Goal: Navigation & Orientation: Find specific page/section

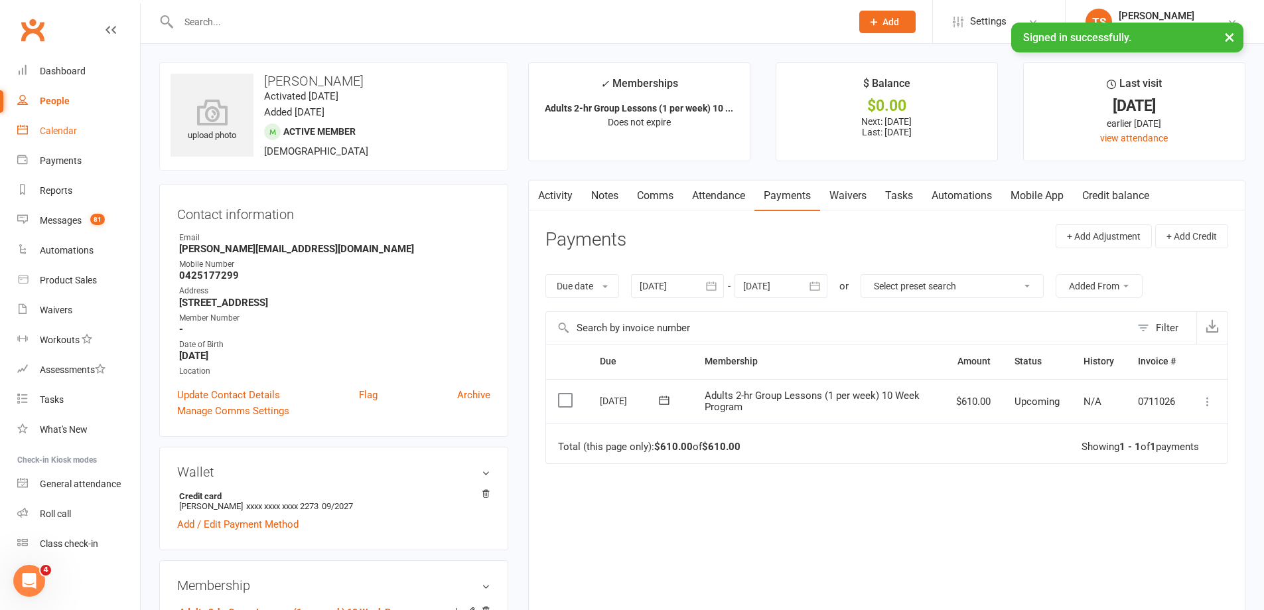
click at [64, 131] on div "Calendar" at bounding box center [58, 130] width 37 height 11
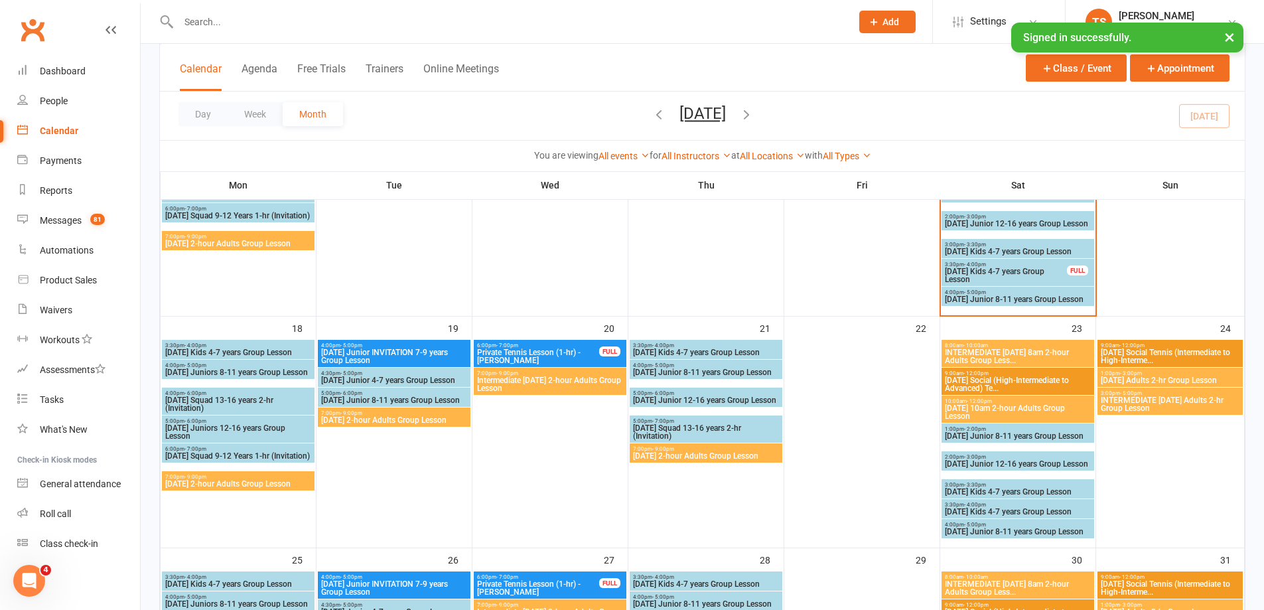
scroll to position [597, 0]
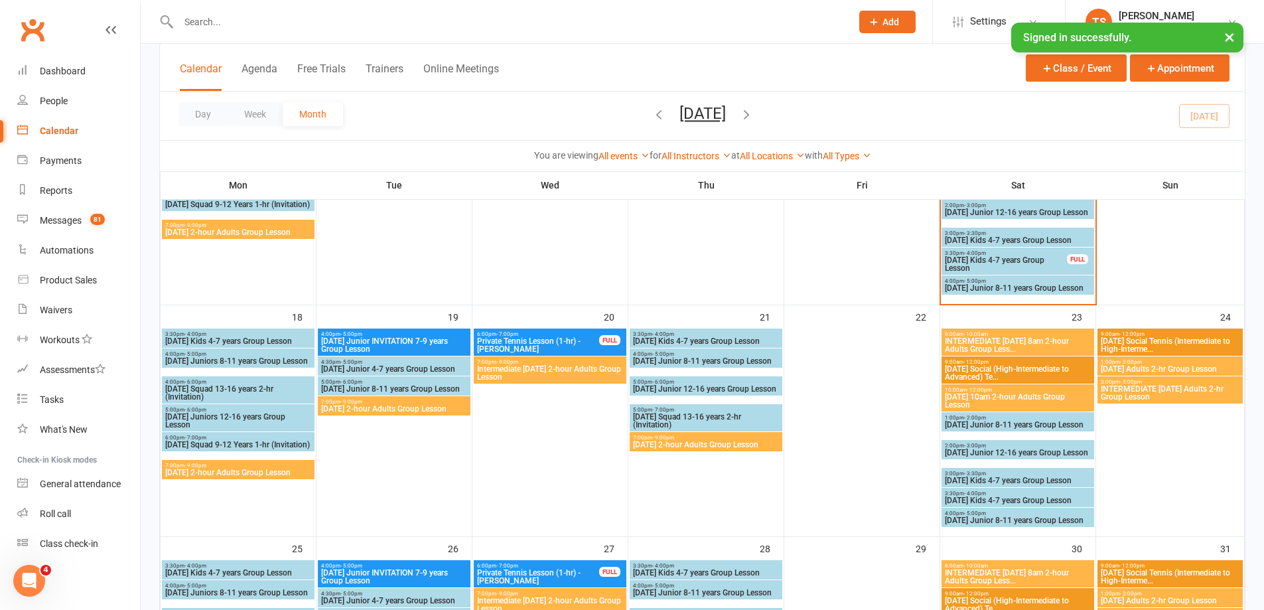
click at [210, 465] on span "7:00pm - 9:00pm" at bounding box center [237, 465] width 147 height 6
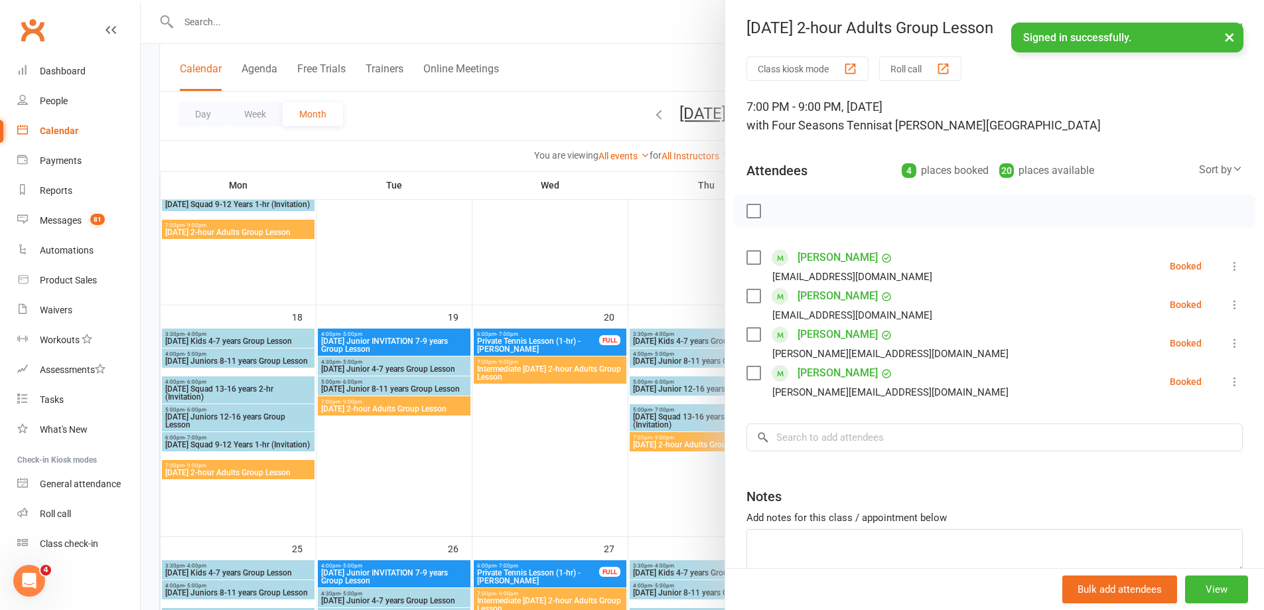
click at [368, 410] on div at bounding box center [702, 305] width 1123 height 610
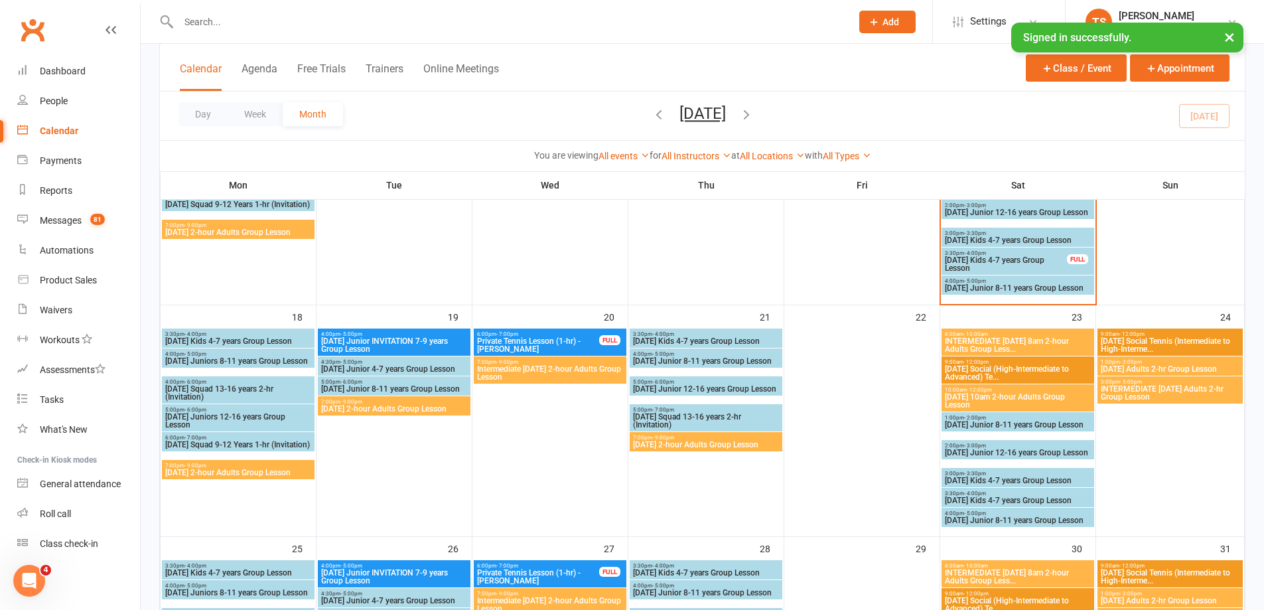
click at [368, 410] on span "[DATE] 2-hour Adults Group Lesson" at bounding box center [393, 409] width 147 height 8
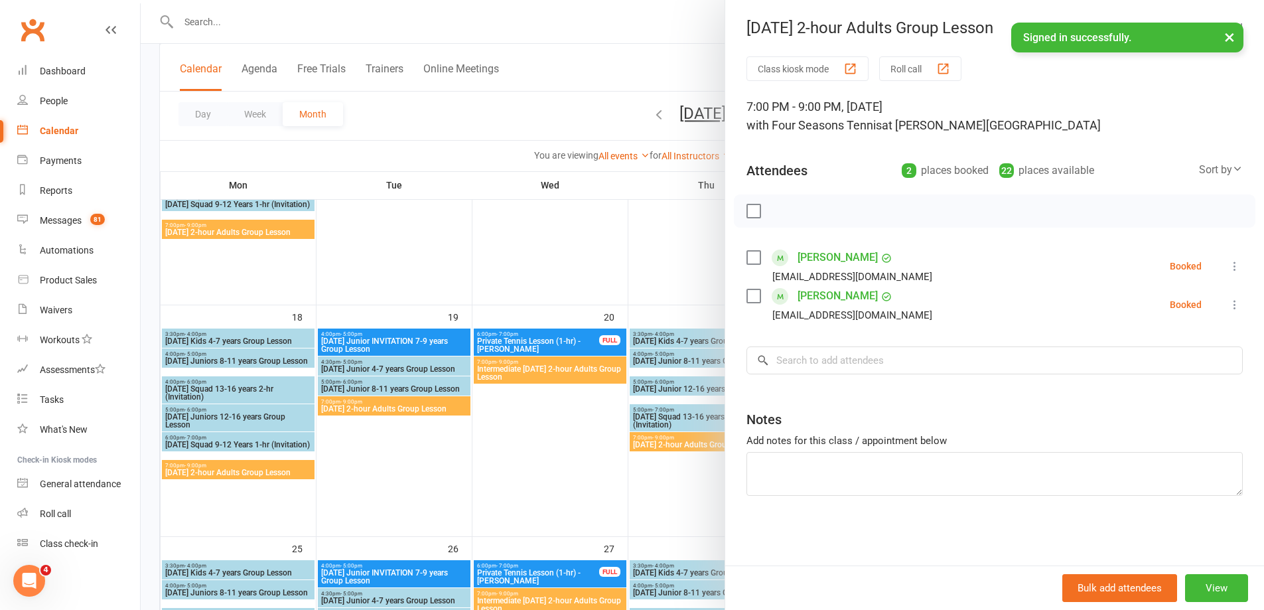
click at [555, 368] on div at bounding box center [702, 305] width 1123 height 610
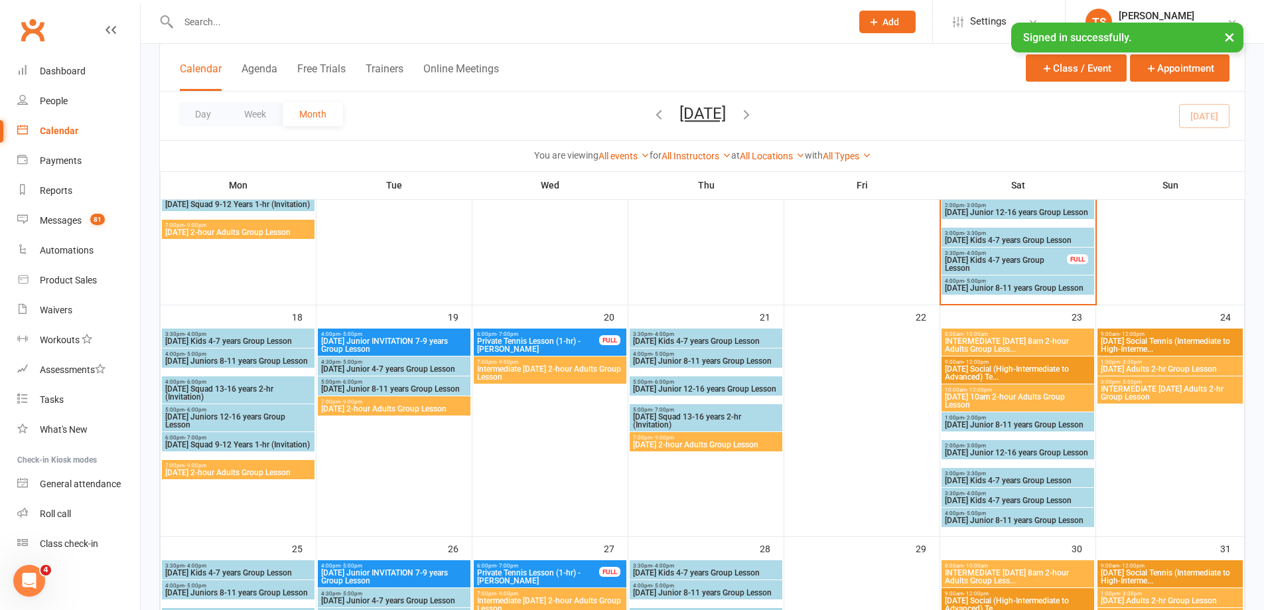
click at [555, 368] on span "Intermediate [DATE] 2-hour Adults Group Lesson" at bounding box center [549, 373] width 147 height 16
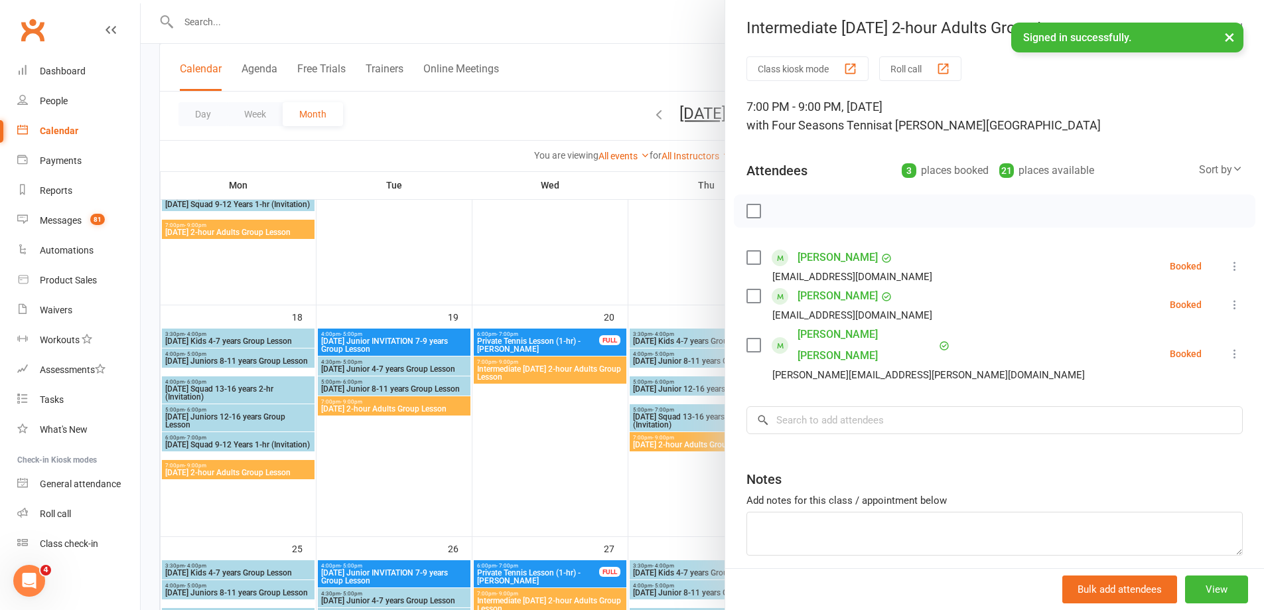
click at [662, 450] on div at bounding box center [702, 305] width 1123 height 610
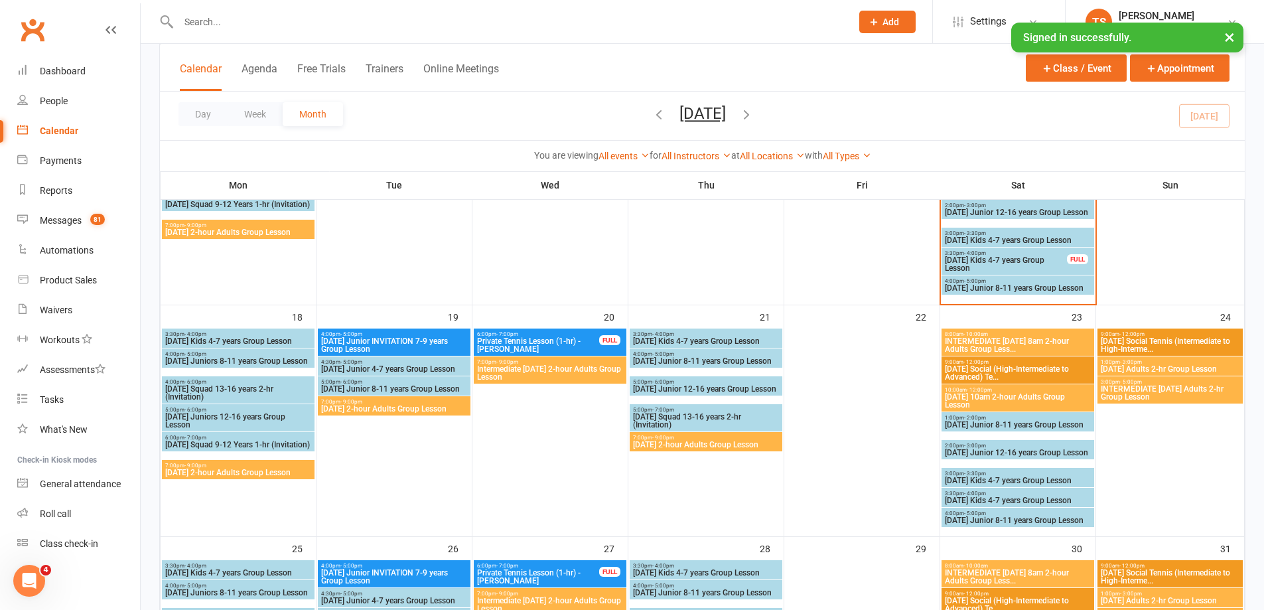
click at [665, 442] on span "[DATE] 2-hour Adults Group Lesson" at bounding box center [705, 444] width 147 height 8
